Goal: Check status: Check status

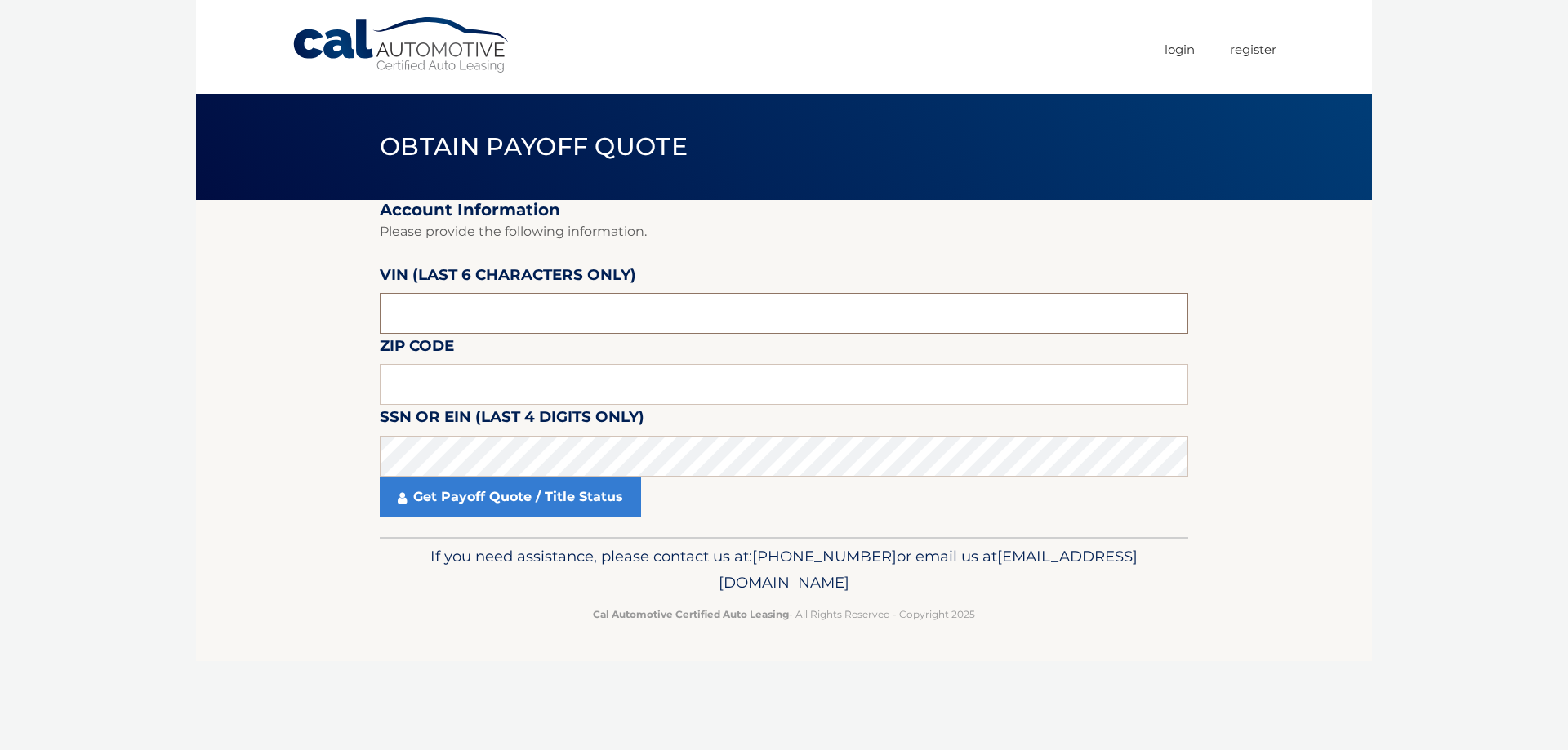
click at [476, 321] on input "text" at bounding box center [784, 313] width 808 height 41
drag, startPoint x: 476, startPoint y: 321, endPoint x: 350, endPoint y: 334, distance: 126.7
click at [350, 334] on section "Account Information Please provide the following information. VIN (last 6 chara…" at bounding box center [784, 368] width 1176 height 337
click at [405, 315] on input "text" at bounding box center [784, 313] width 808 height 41
click at [431, 379] on input "text" at bounding box center [784, 383] width 808 height 41
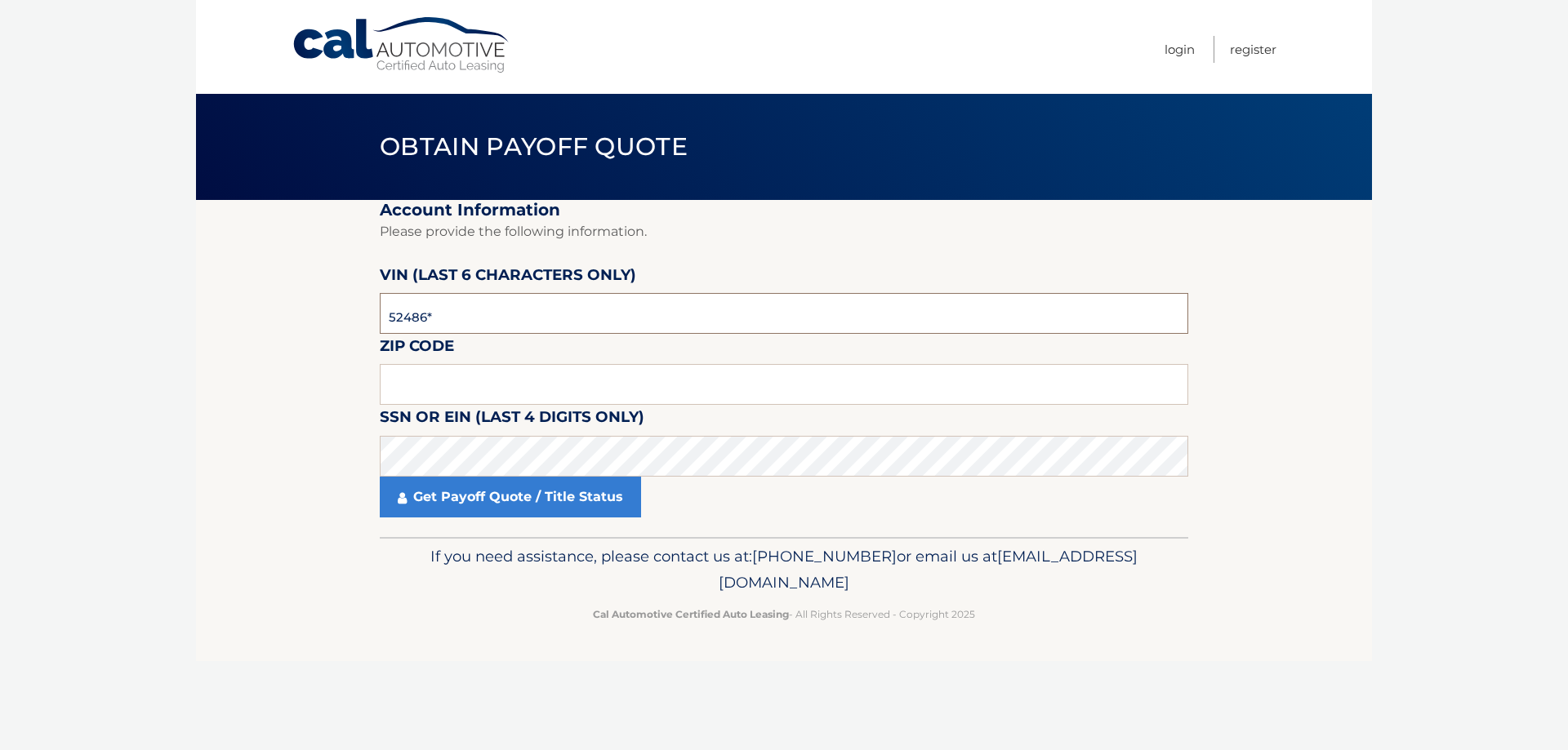
click at [400, 312] on input "52486*" at bounding box center [784, 313] width 808 height 41
type input "528486"
click at [412, 382] on input "text" at bounding box center [784, 383] width 808 height 41
type input "02360"
click at [498, 502] on link "Get Payoff Quote / Title Status" at bounding box center [510, 497] width 261 height 41
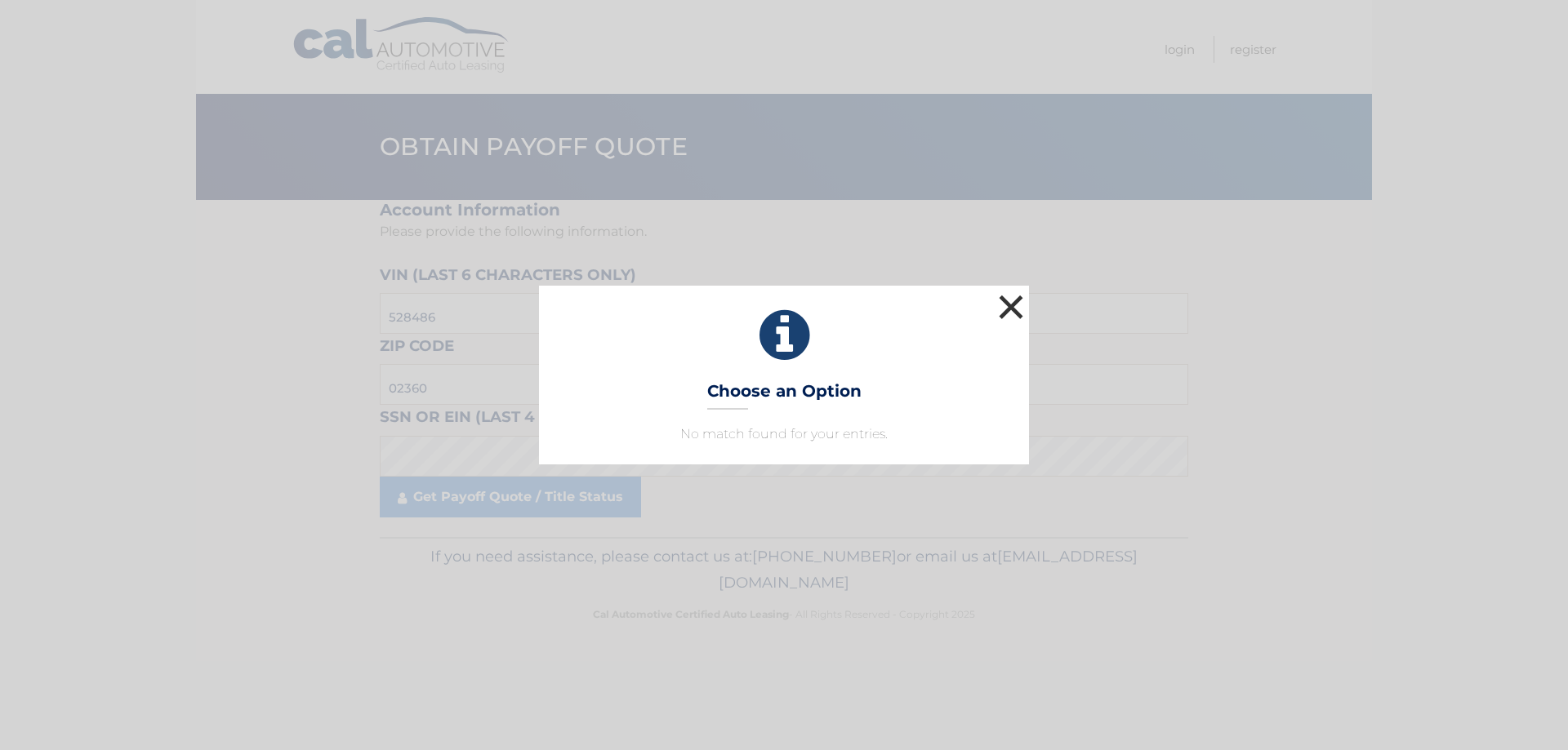
click at [1005, 315] on button "×" at bounding box center [1010, 306] width 33 height 33
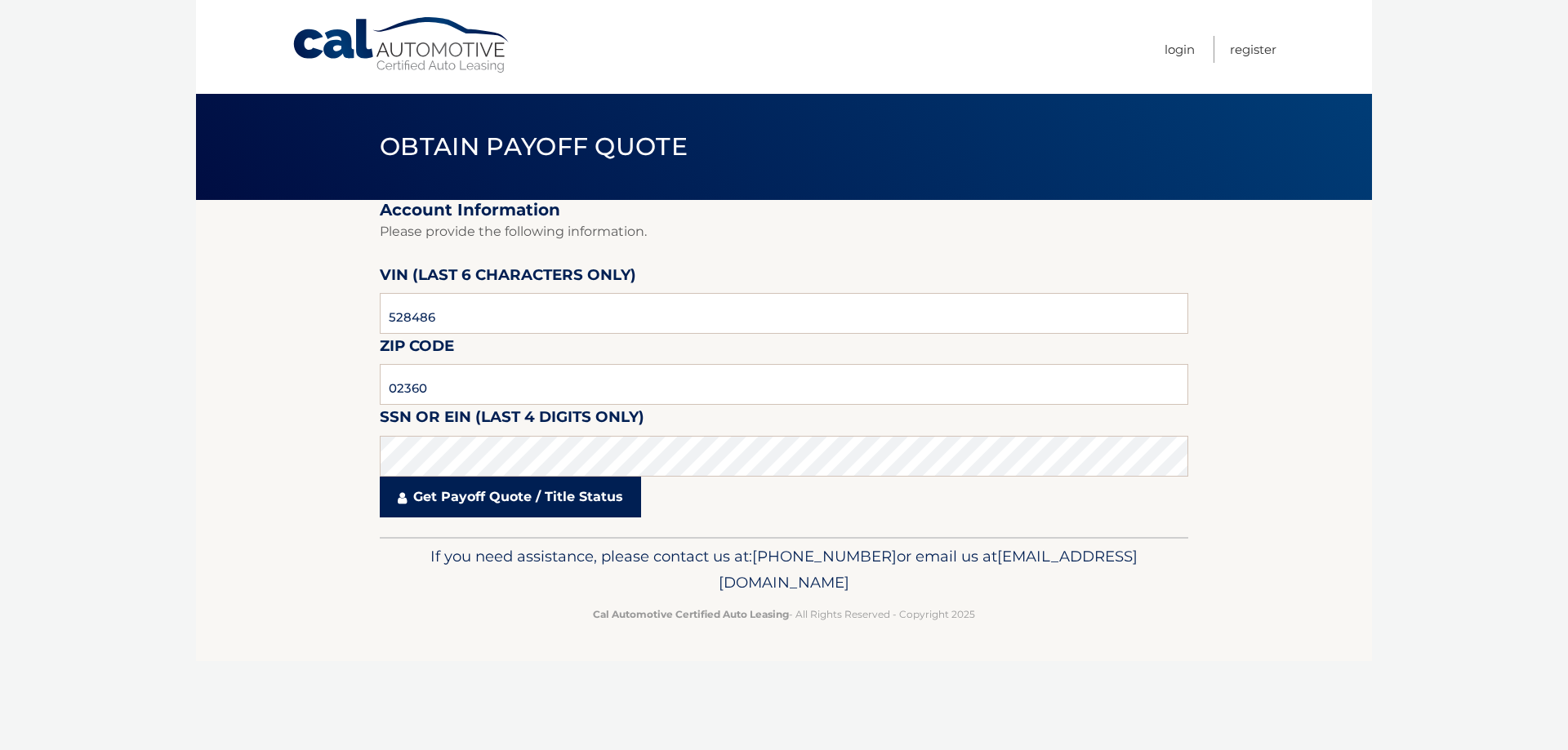
click at [492, 497] on link "Get Payoff Quote / Title Status" at bounding box center [510, 497] width 261 height 41
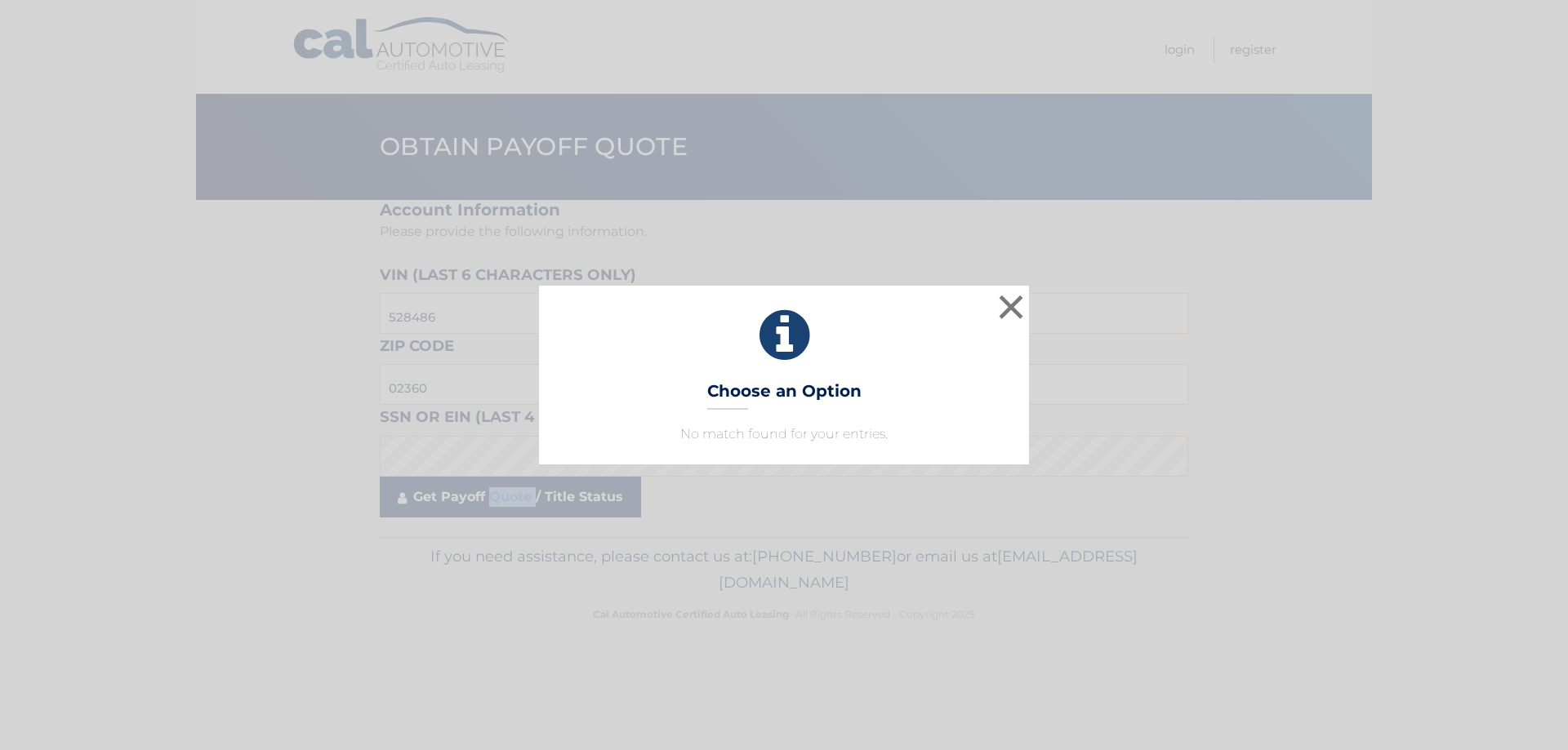
click at [492, 497] on body "× Choose an Option No match found for your entries. This is what you see on sec…" at bounding box center [784, 375] width 1568 height 750
click at [1017, 307] on button "×" at bounding box center [1010, 306] width 33 height 33
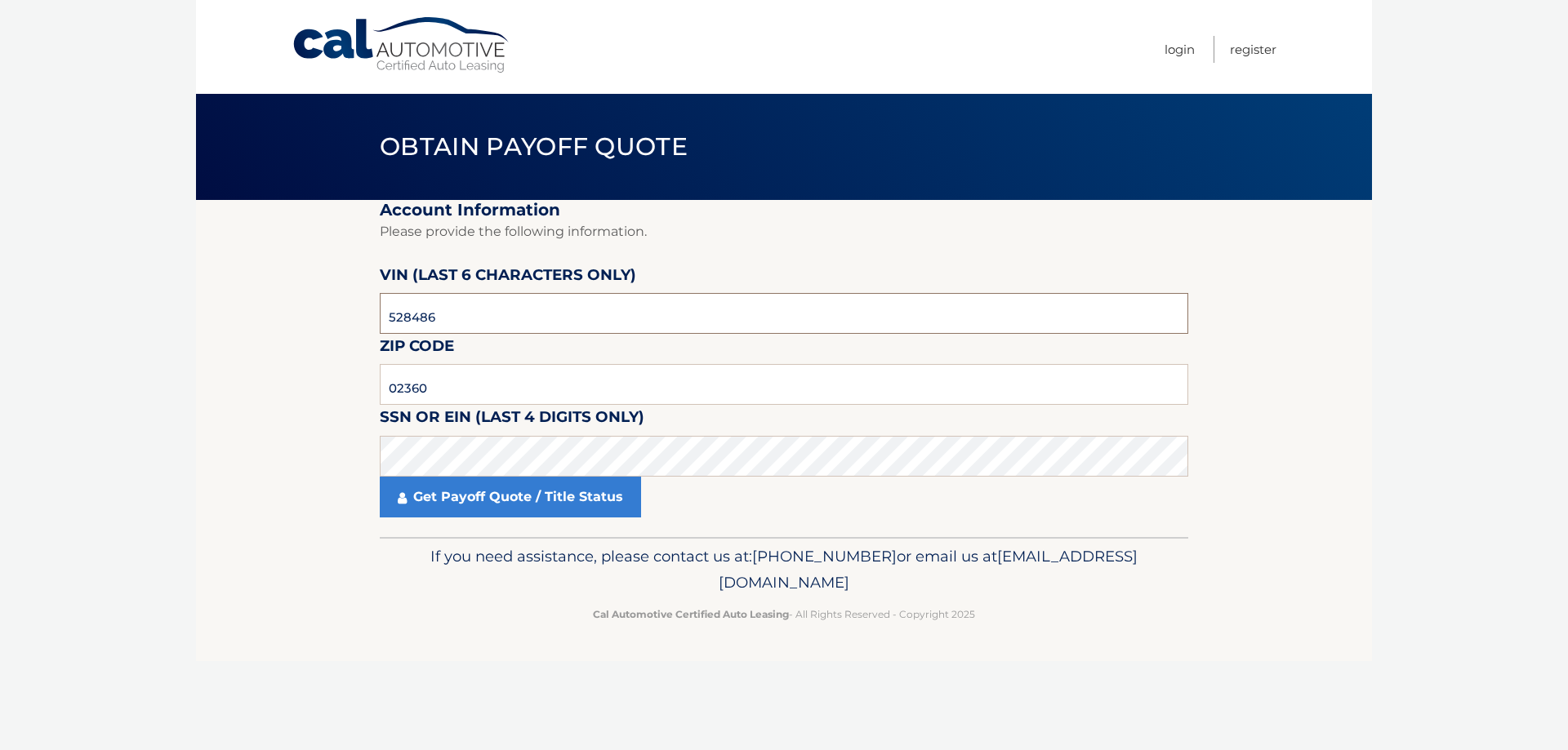
click at [424, 319] on input "528486" at bounding box center [784, 313] width 808 height 41
click at [486, 503] on link "Get Payoff Quote / Title Status" at bounding box center [510, 497] width 261 height 41
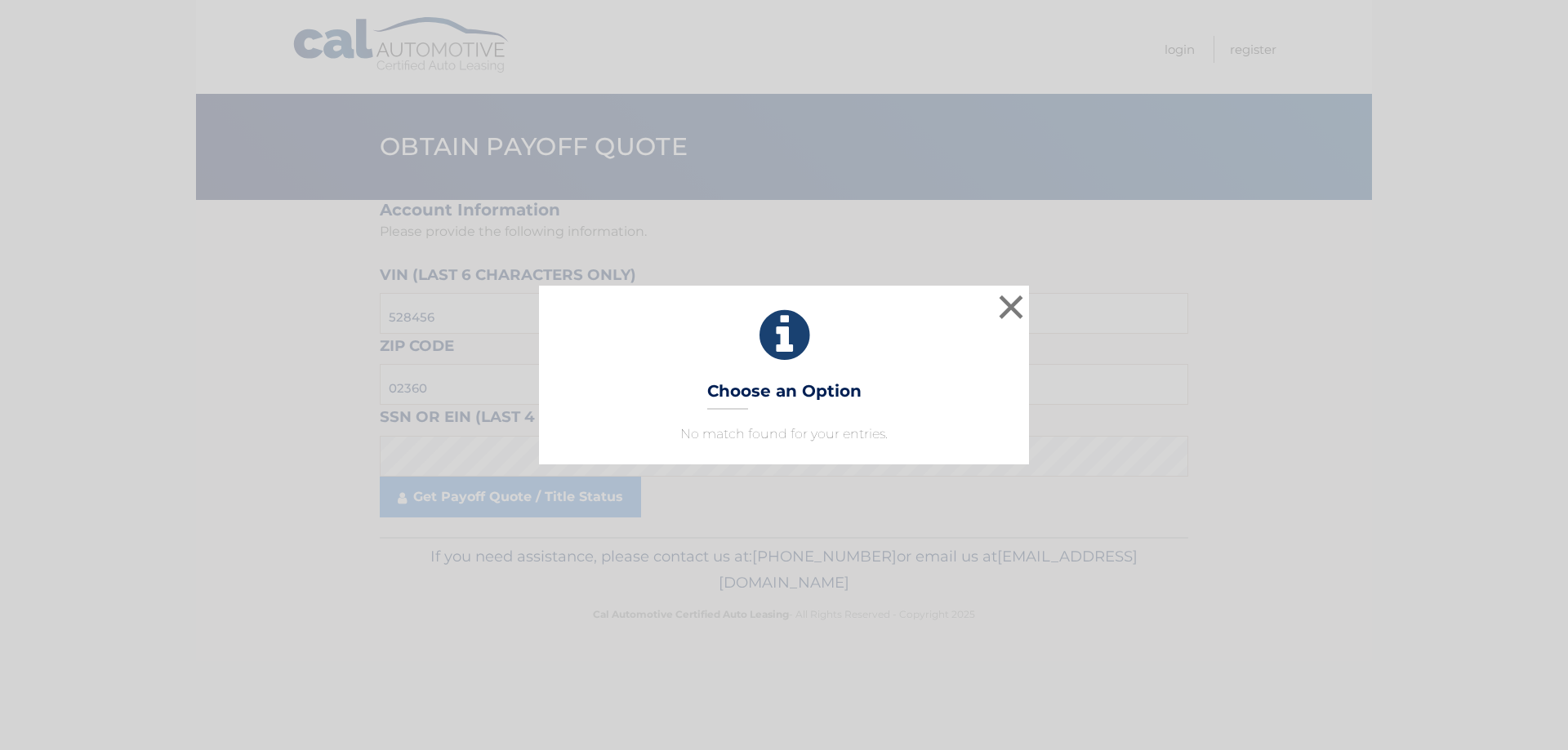
click at [488, 499] on div "× Choose an Option No match found for your entries. This is what you see on sec…" at bounding box center [784, 375] width 1568 height 750
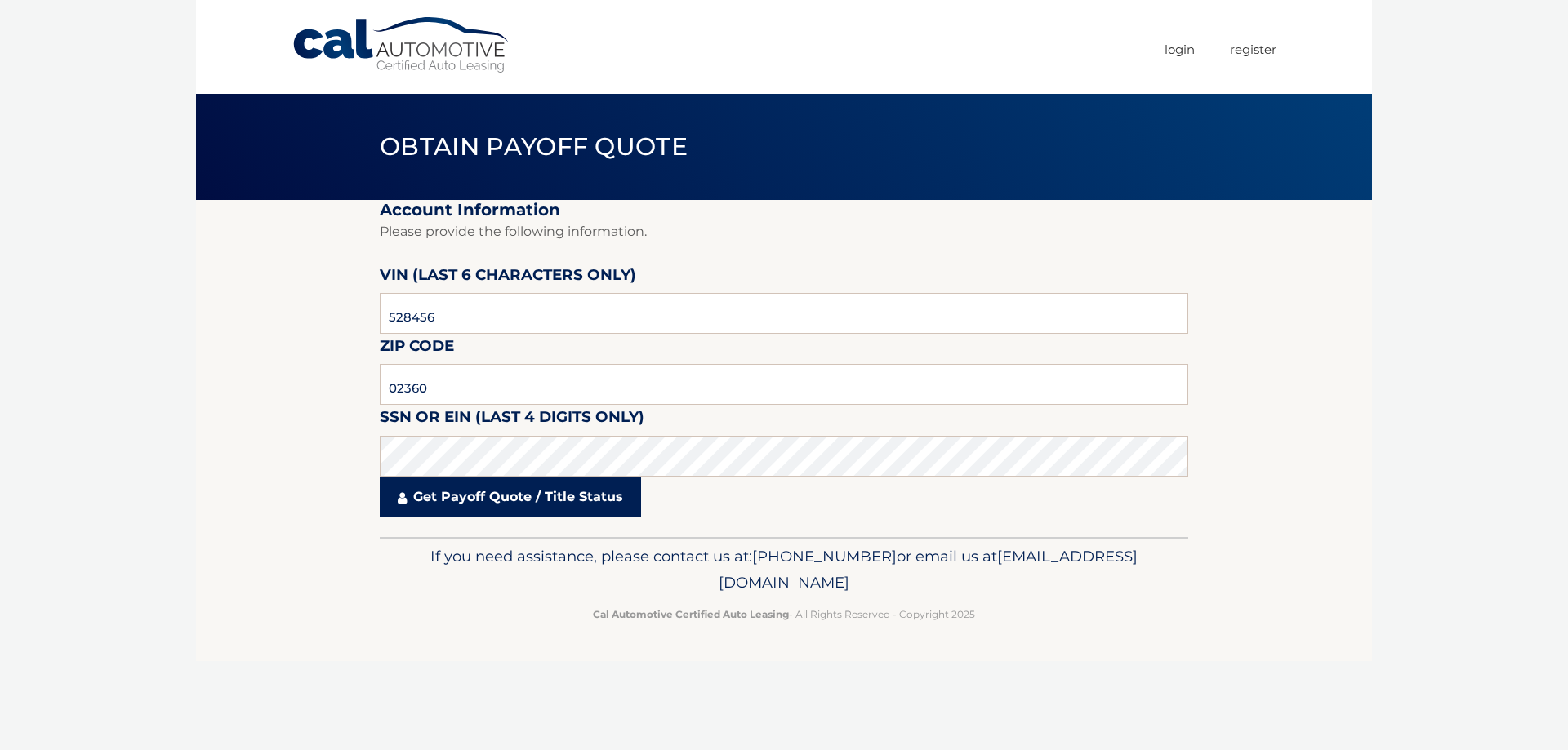
click at [493, 502] on link "Get Payoff Quote / Title Status" at bounding box center [510, 497] width 261 height 41
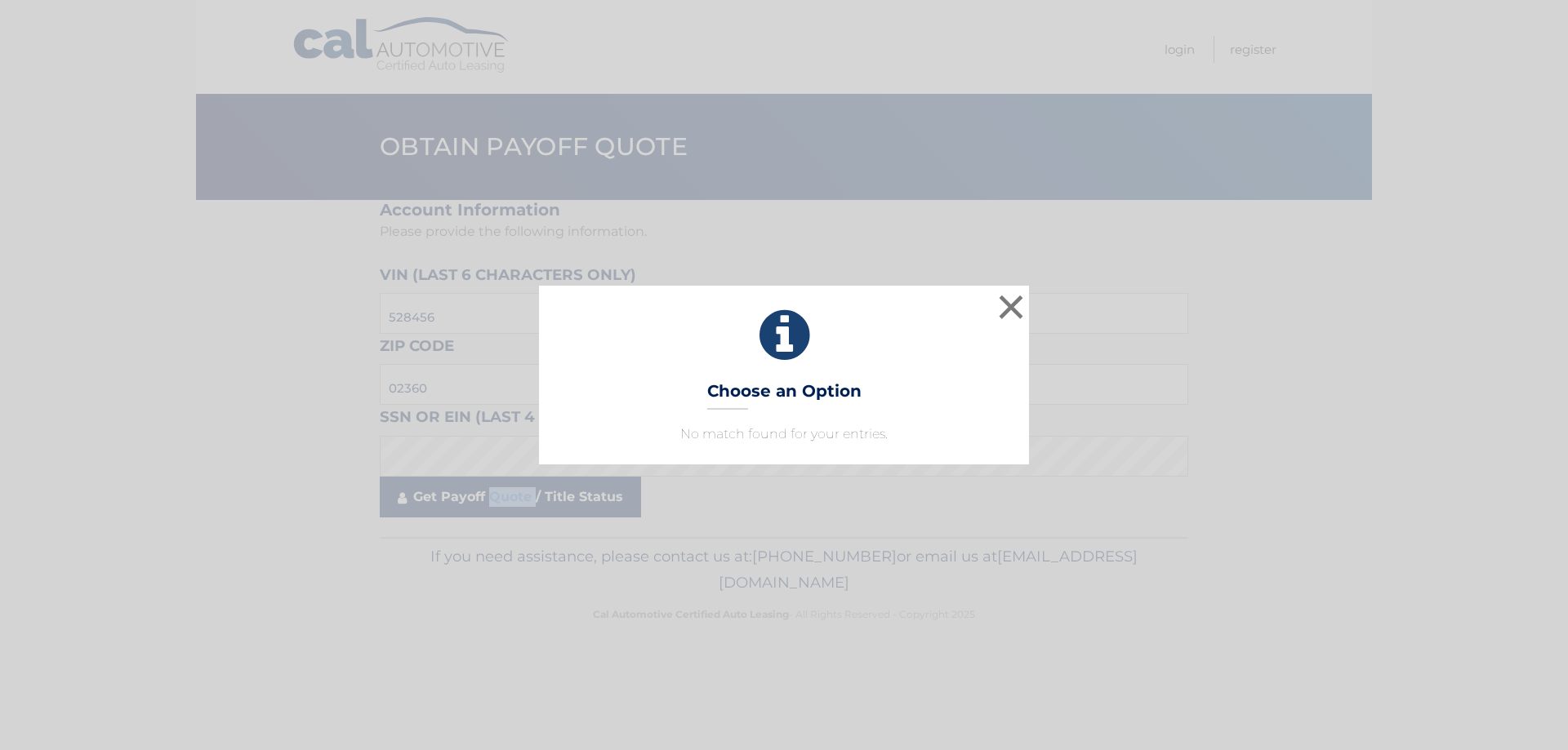
click at [493, 502] on body "× Choose an Option No match found for your entries. This is what you see on sec…" at bounding box center [784, 375] width 1568 height 750
click at [493, 502] on div "× Choose an Option No match found for your entries. This is what you see on sec…" at bounding box center [784, 375] width 1568 height 750
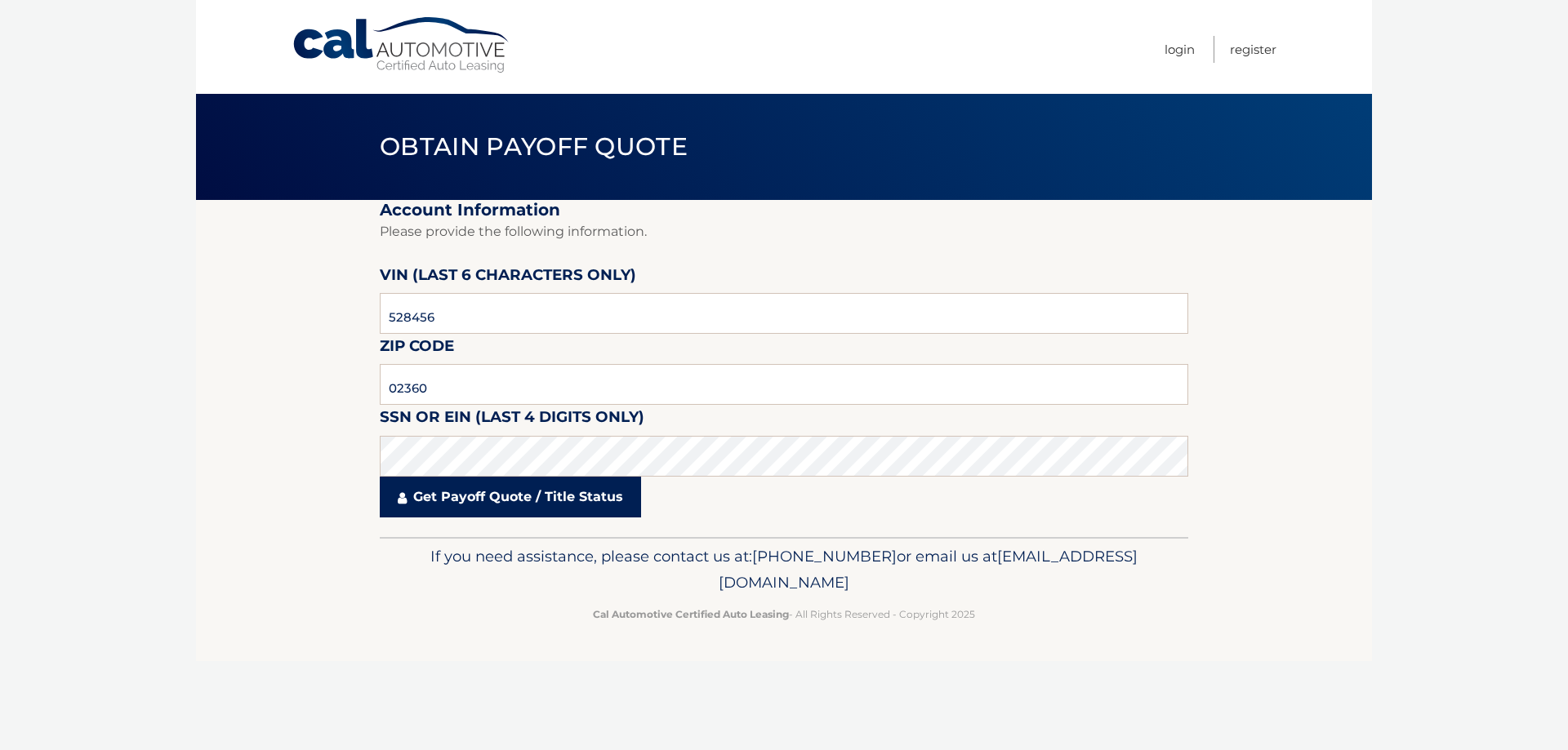
click at [493, 502] on link "Get Payoff Quote / Title Status" at bounding box center [510, 497] width 261 height 41
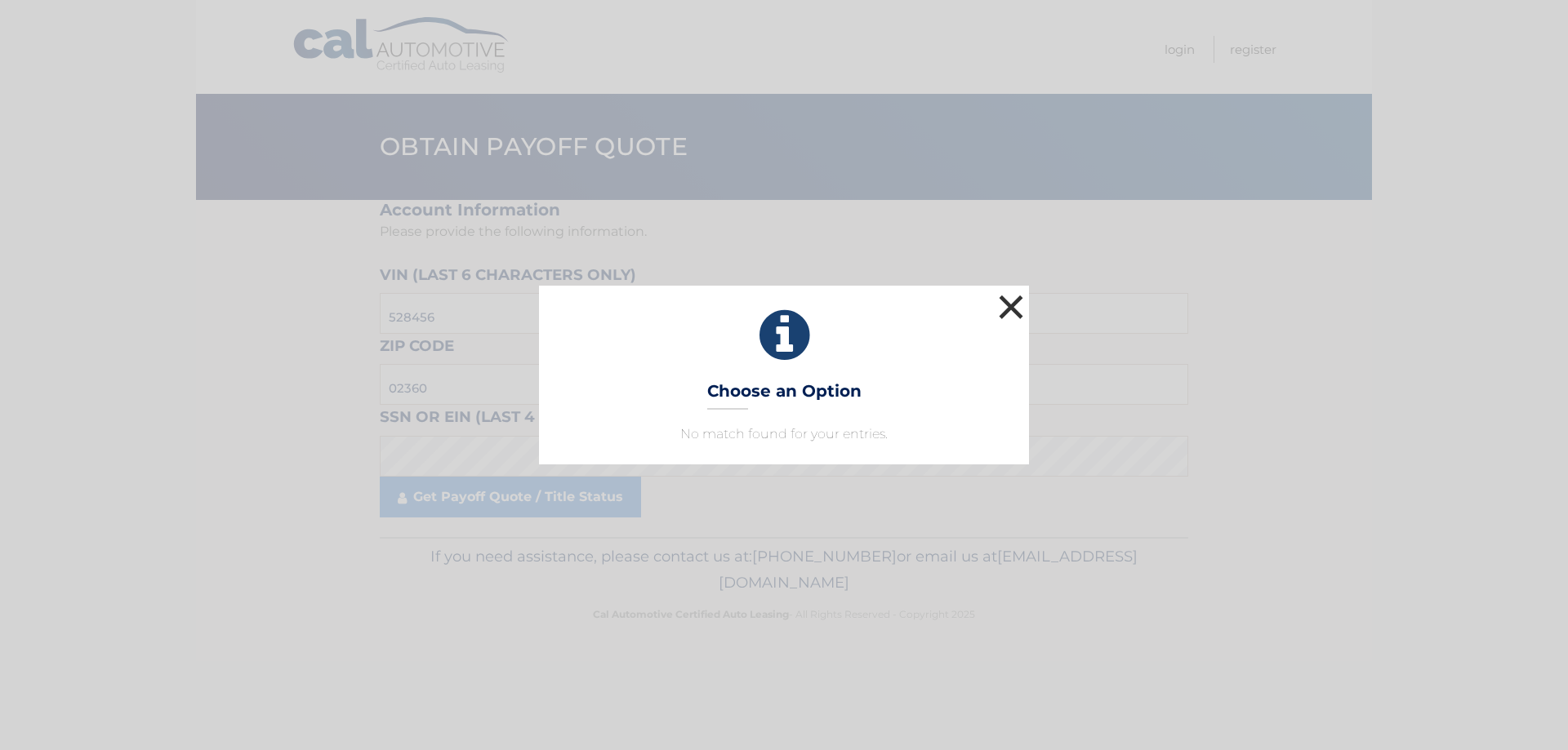
click at [1009, 304] on button "×" at bounding box center [1010, 306] width 33 height 33
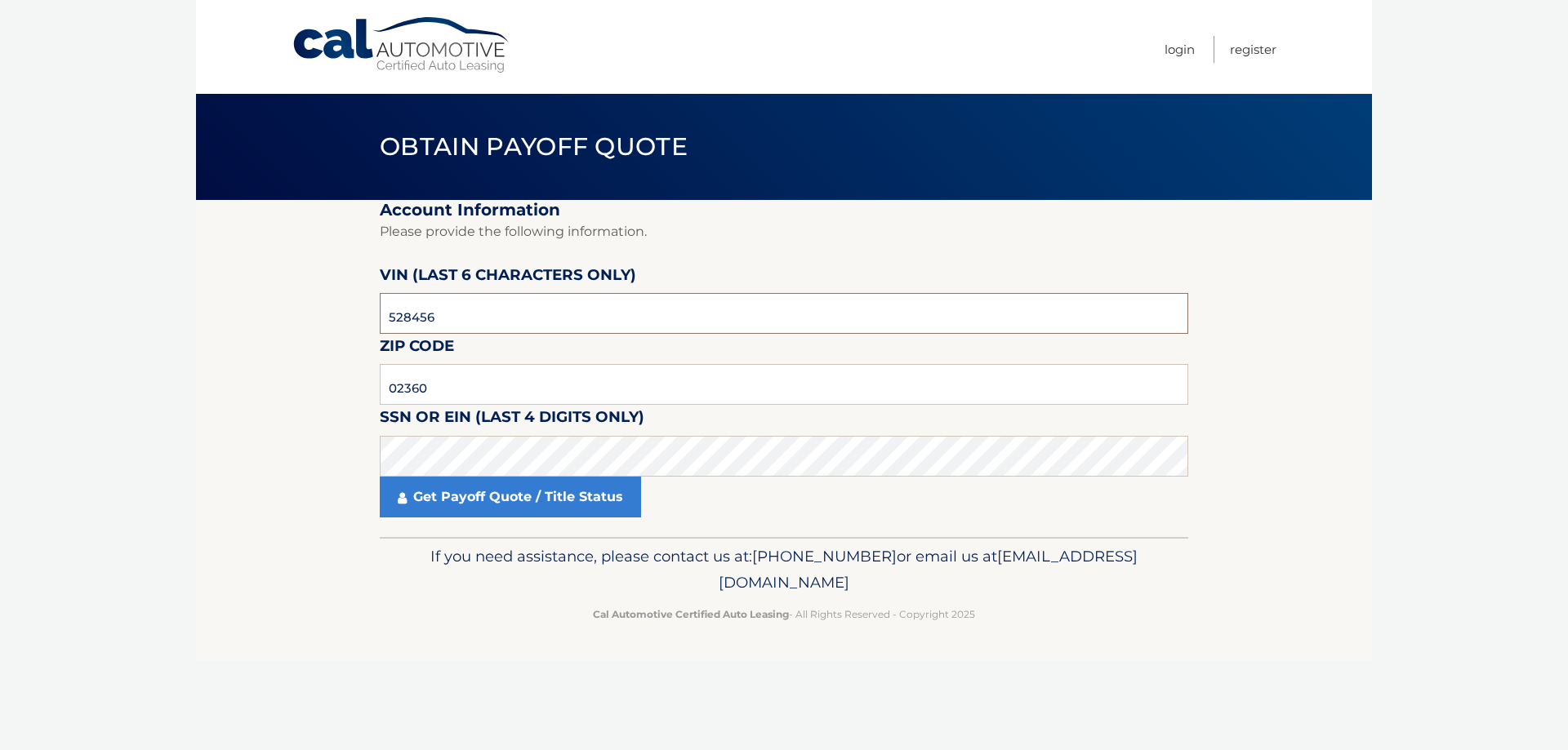
drag, startPoint x: 378, startPoint y: 314, endPoint x: 302, endPoint y: 302, distance: 76.9
click at [302, 302] on section "Account Information Please provide the following information. VIN (last 6 chara…" at bounding box center [784, 368] width 1176 height 337
type input "528456"
click at [464, 489] on link "Get Payoff Quote / Title Status" at bounding box center [510, 497] width 261 height 41
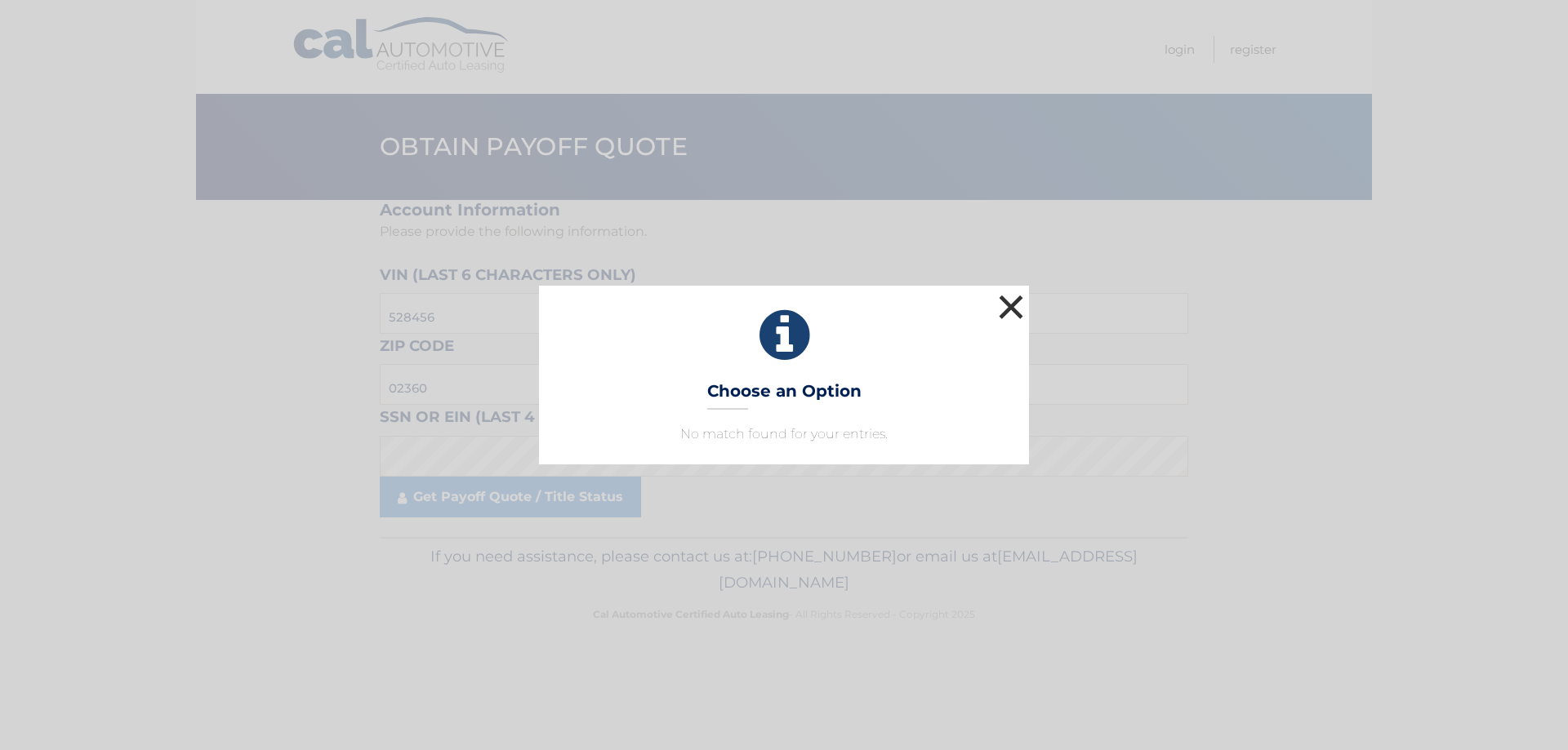
click at [1015, 302] on button "×" at bounding box center [1010, 306] width 33 height 33
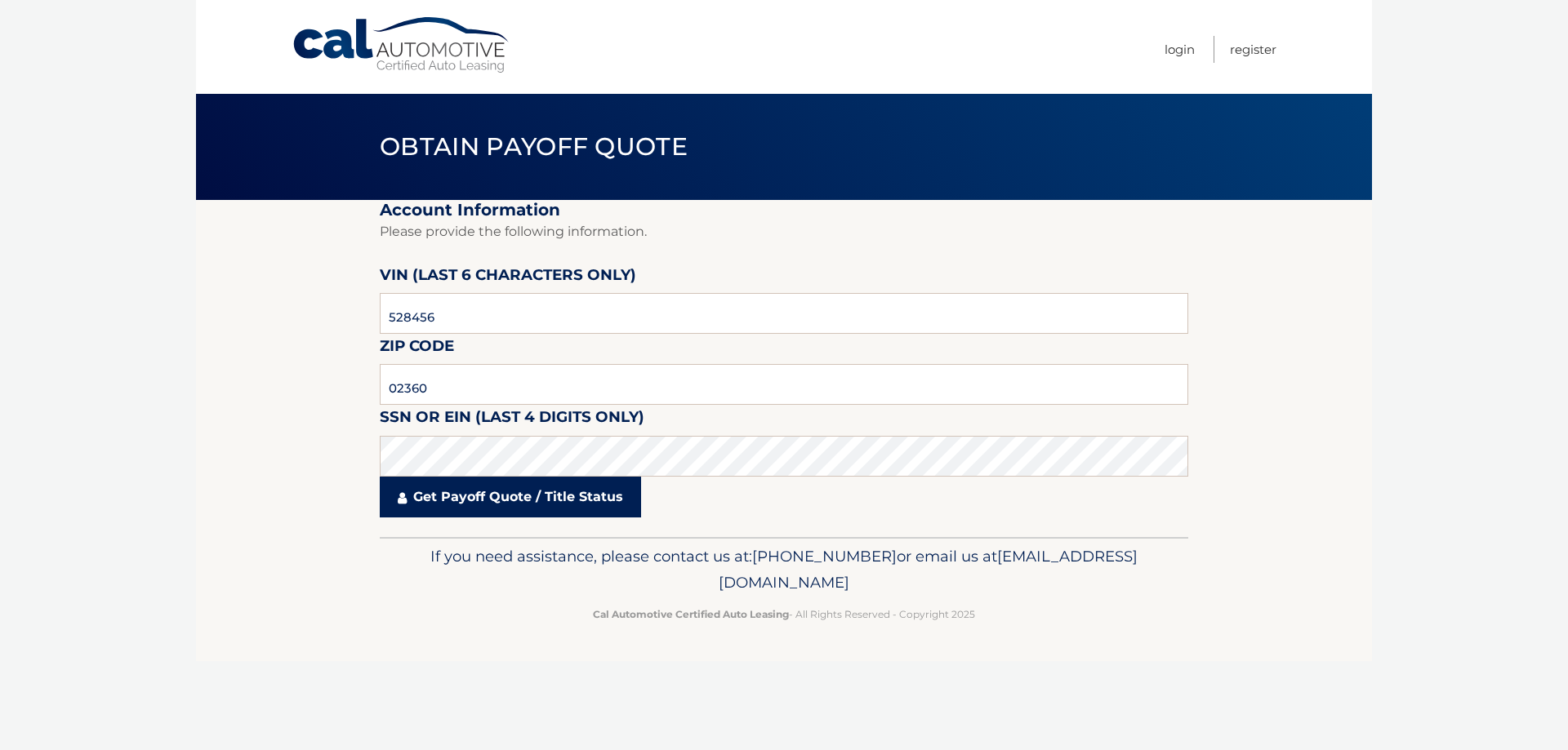
click at [555, 495] on link "Get Payoff Quote / Title Status" at bounding box center [510, 497] width 261 height 41
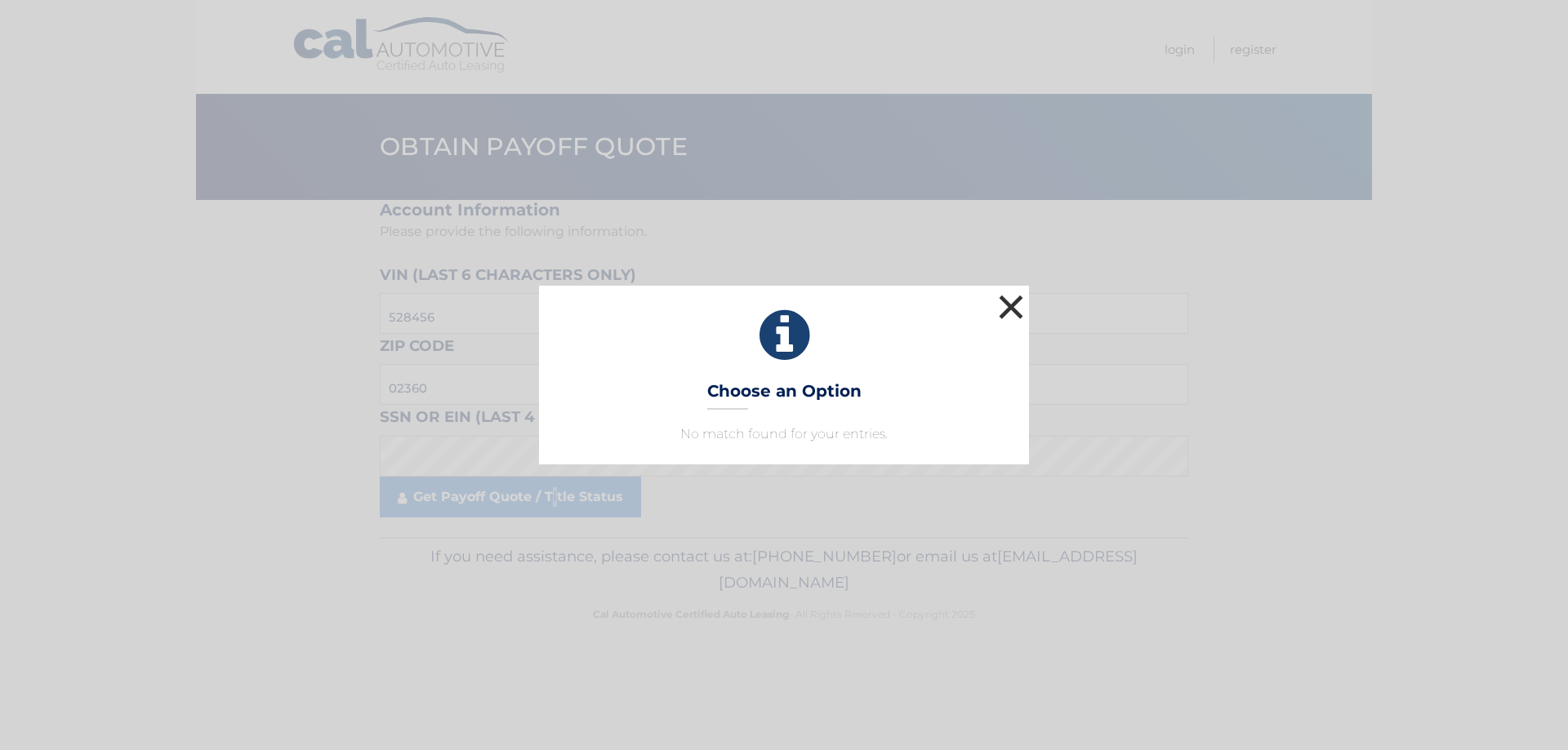
click at [1005, 315] on button "×" at bounding box center [1010, 306] width 33 height 33
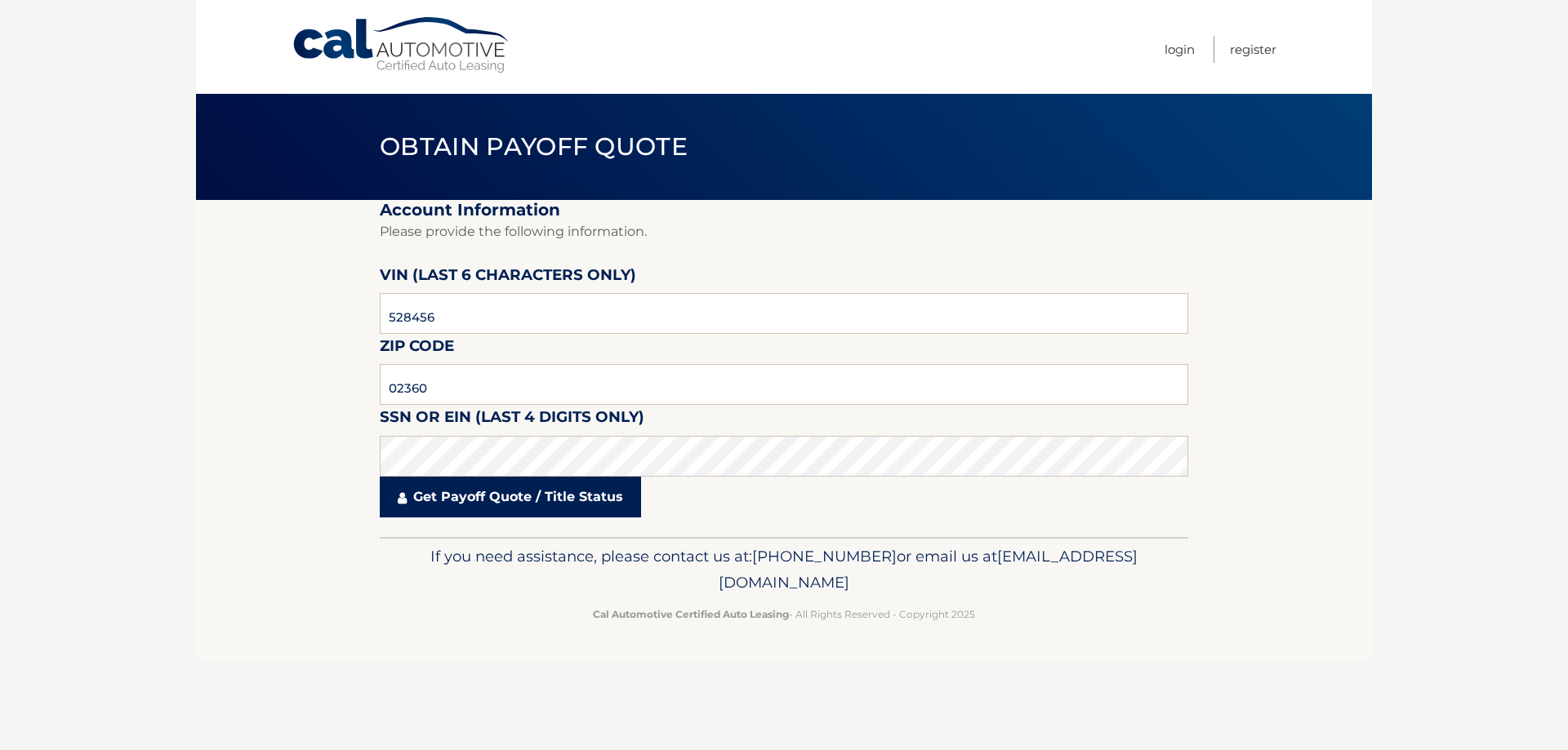
click at [482, 502] on link "Get Payoff Quote / Title Status" at bounding box center [510, 497] width 261 height 41
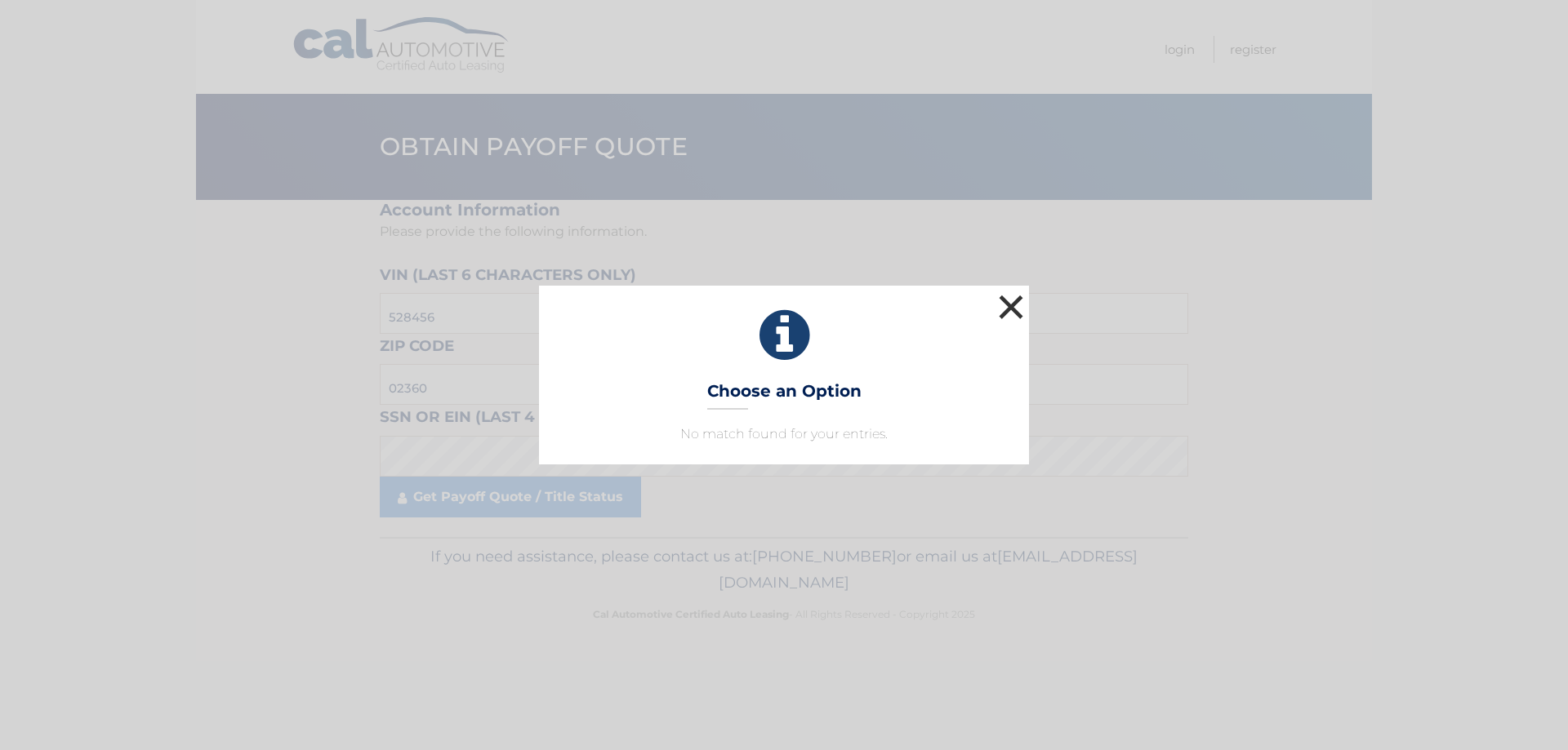
click at [1009, 309] on button "×" at bounding box center [1010, 306] width 33 height 33
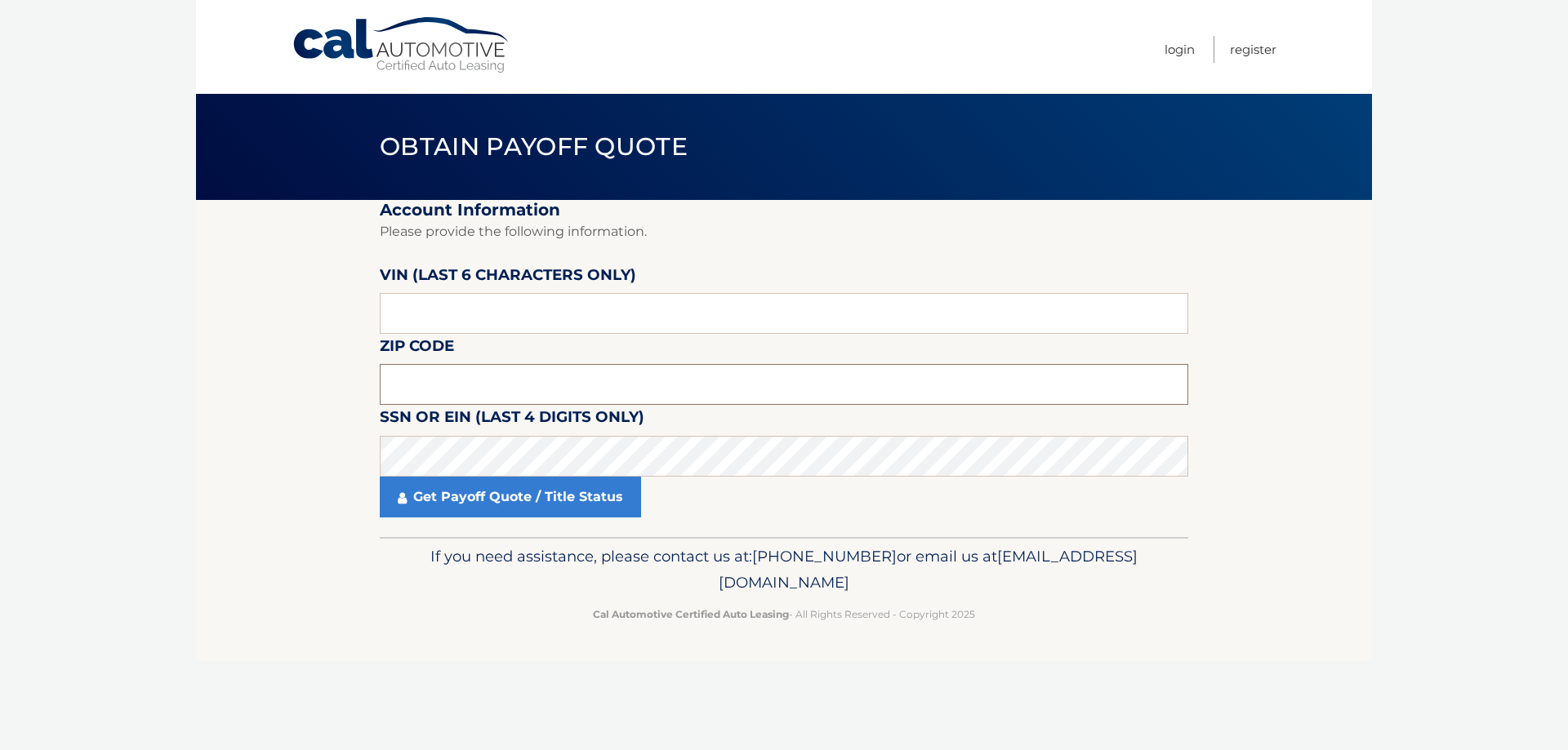
click at [485, 372] on input "text" at bounding box center [784, 383] width 808 height 41
type input "02360"
drag, startPoint x: 447, startPoint y: 315, endPoint x: 307, endPoint y: 315, distance: 140.0
click at [309, 315] on section "Account Information Please provide the following information. VIN (last 6 chara…" at bounding box center [784, 368] width 1176 height 337
type input "528456"
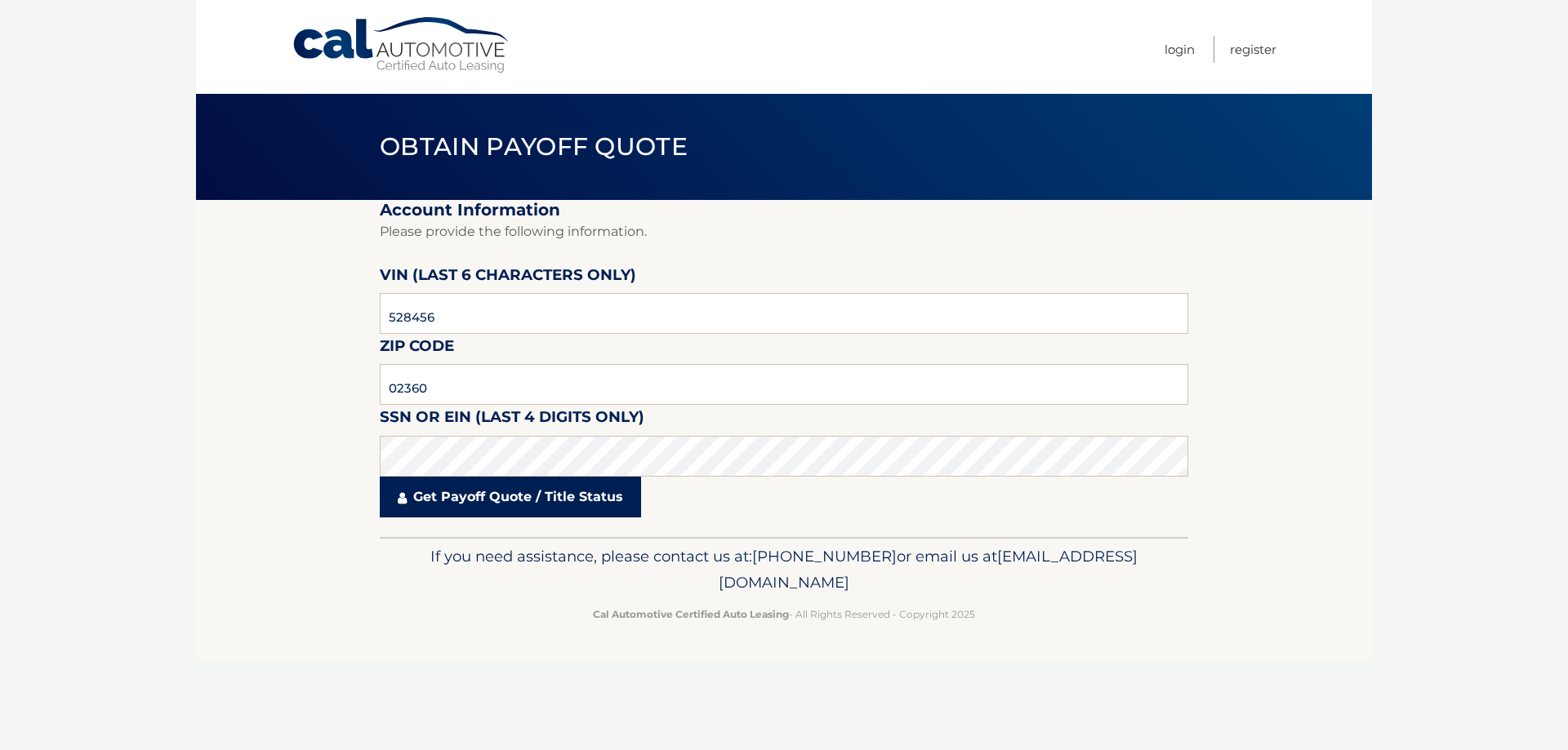
click at [419, 498] on link "Get Payoff Quote / Title Status" at bounding box center [510, 497] width 261 height 41
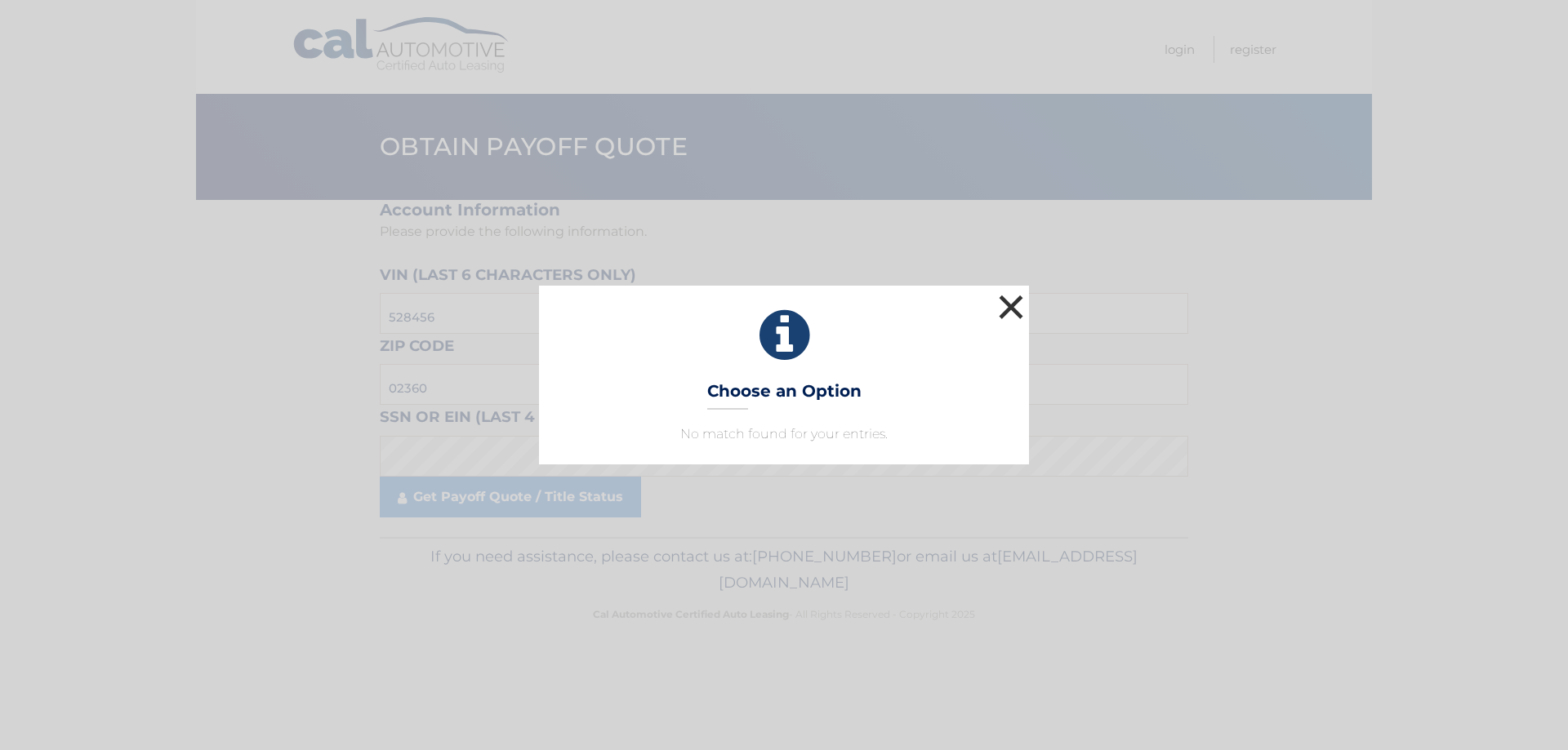
click at [1017, 309] on button "×" at bounding box center [1010, 306] width 33 height 33
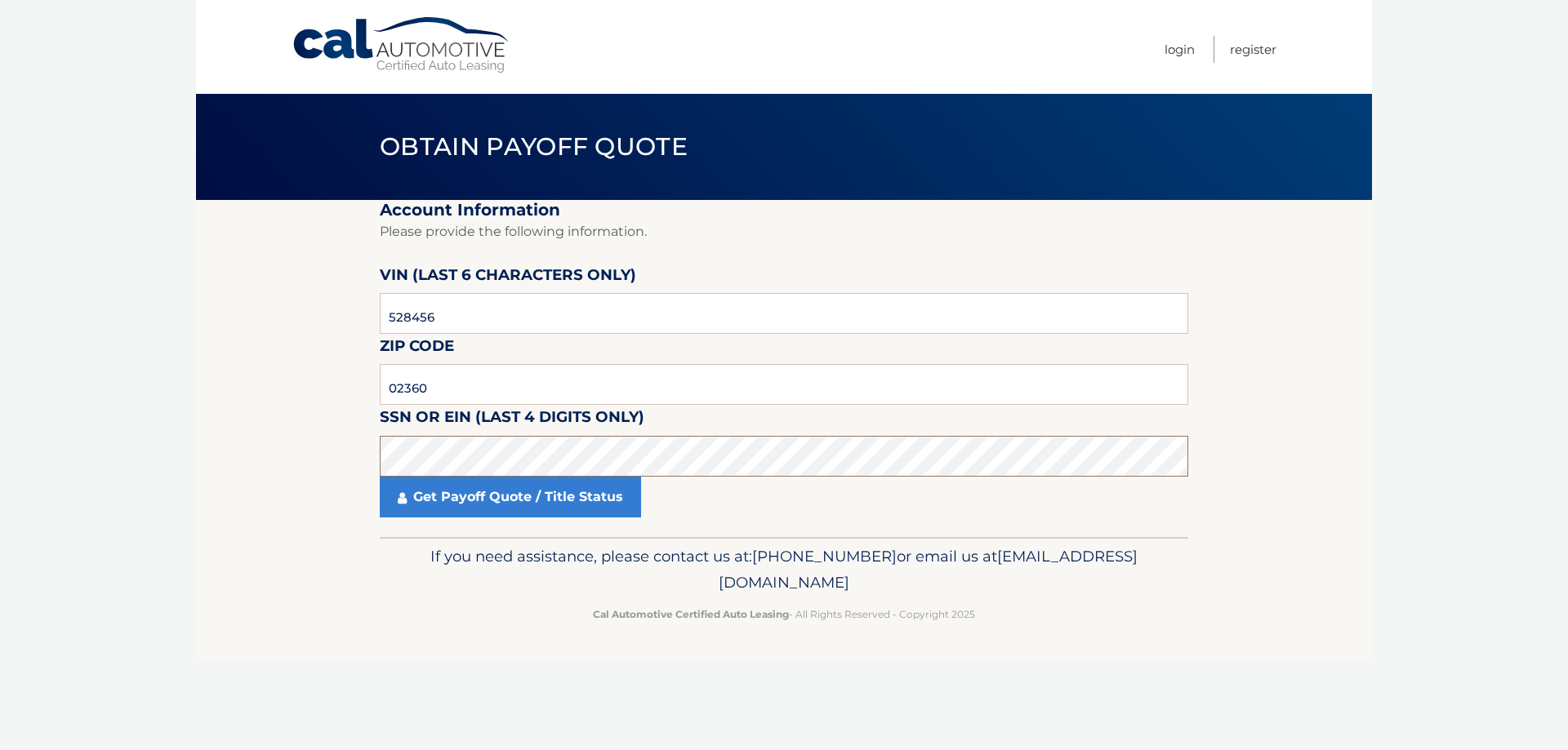
click at [324, 453] on section "Account Information Please provide the following information. VIN (last 6 chara…" at bounding box center [784, 368] width 1176 height 337
click at [447, 493] on link "Get Payoff Quote / Title Status" at bounding box center [510, 497] width 261 height 41
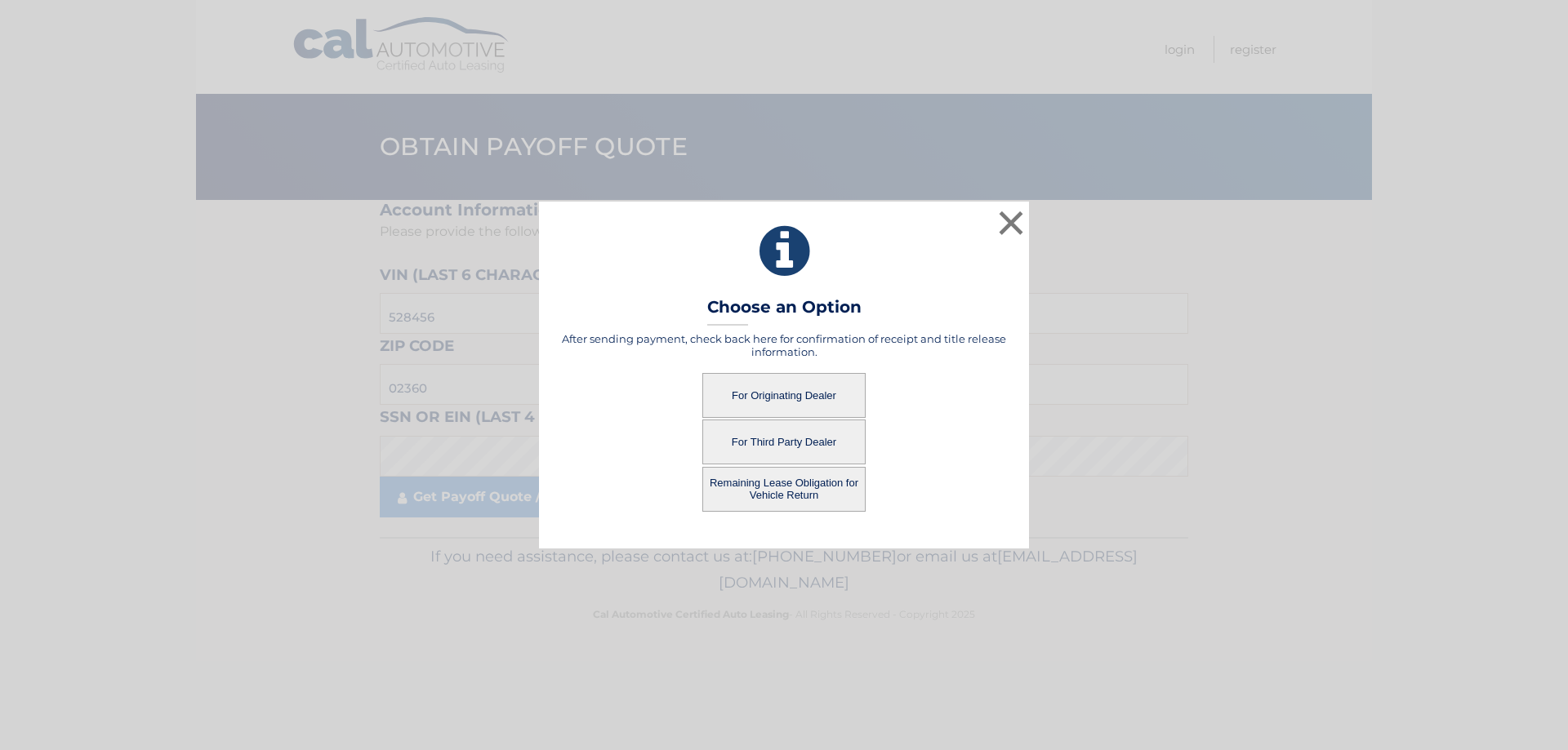
click at [824, 388] on button "For Originating Dealer" at bounding box center [783, 396] width 163 height 45
click at [809, 397] on button "For Originating Dealer" at bounding box center [783, 396] width 163 height 45
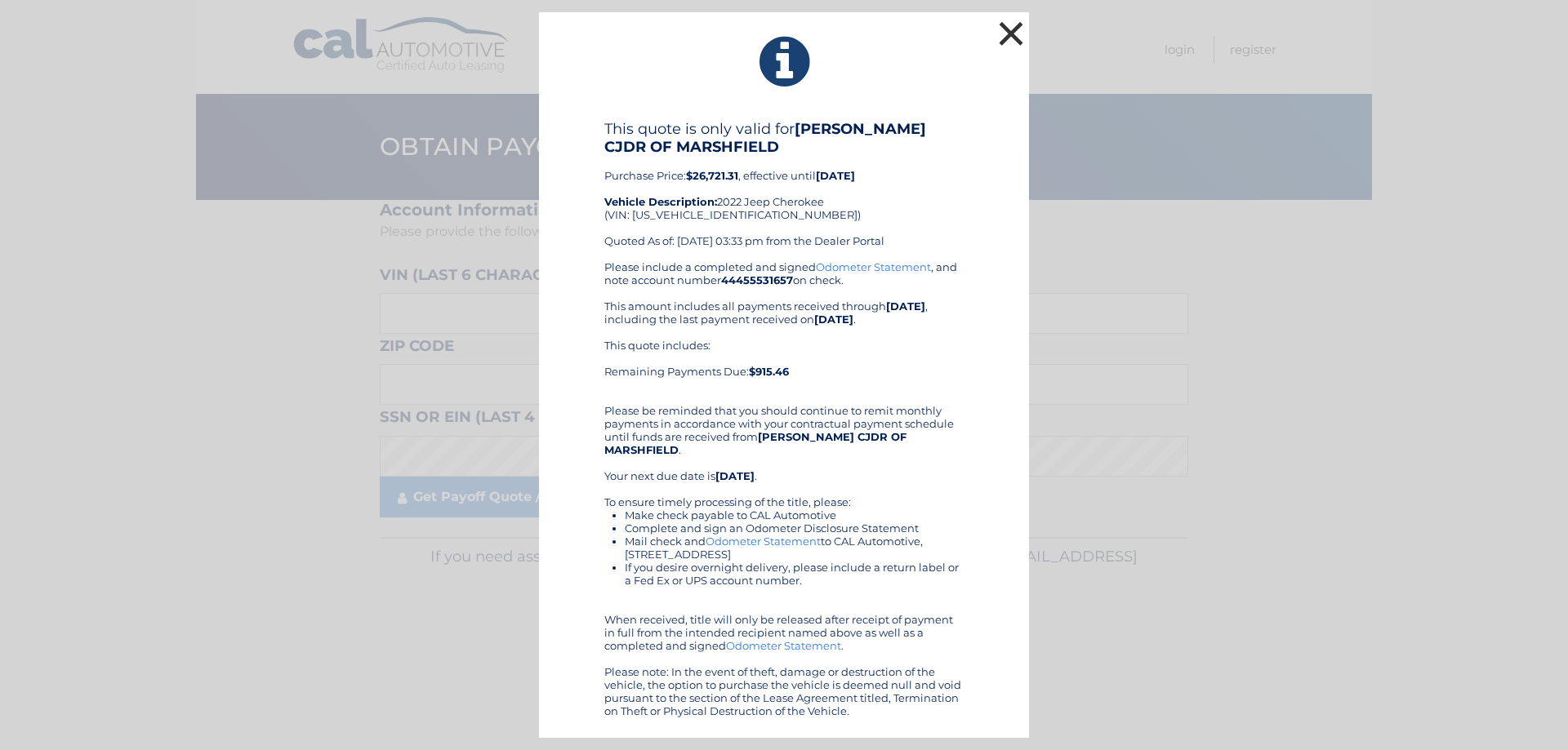
click at [1012, 40] on button "×" at bounding box center [1010, 33] width 33 height 33
